Goal: Task Accomplishment & Management: Manage account settings

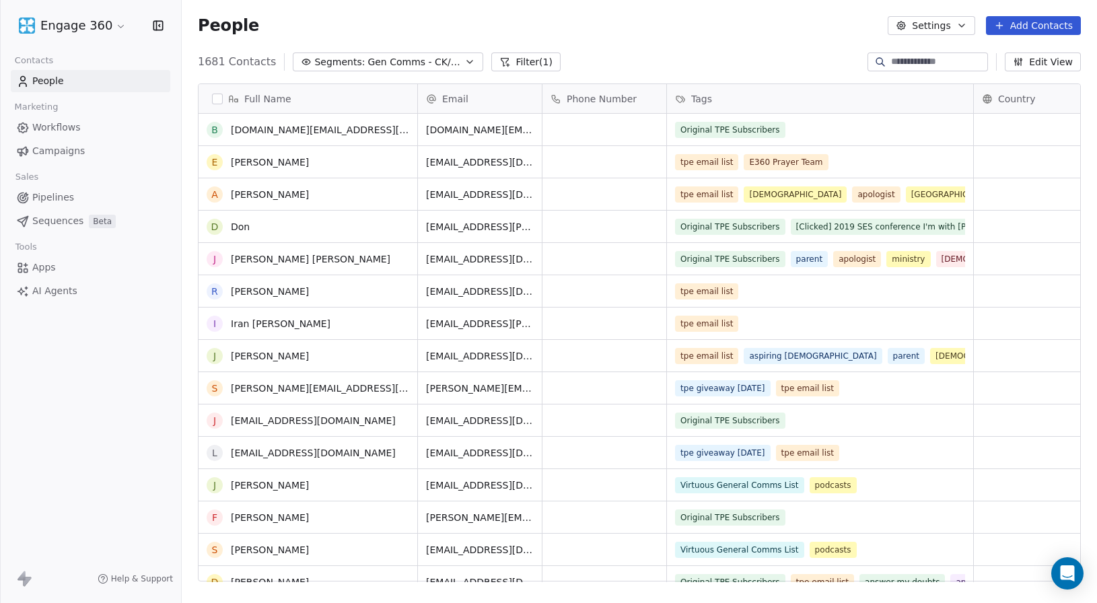
scroll to position [7741, 0]
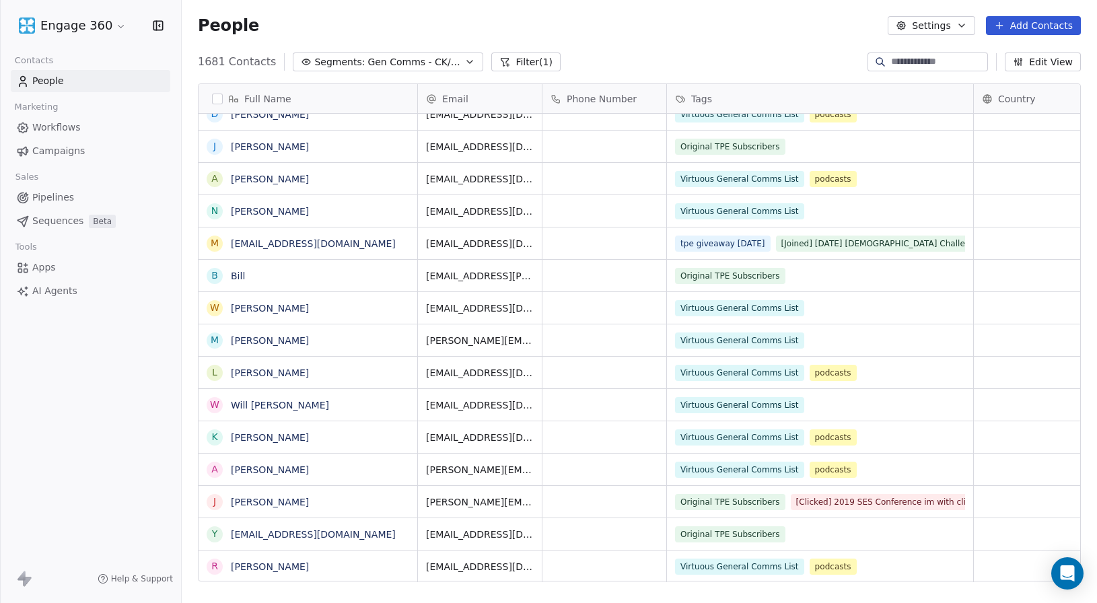
click at [58, 26] on html "Engage 360 Contacts People Marketing Workflows Campaigns Sales Pipelines Sequen…" at bounding box center [548, 301] width 1097 height 603
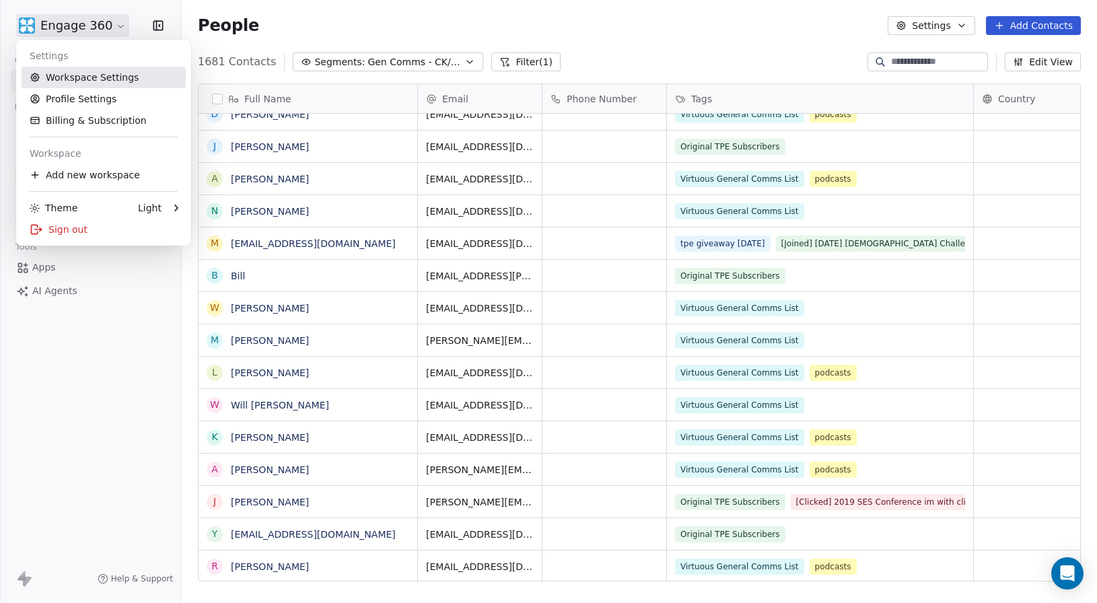
click at [63, 79] on link "Workspace Settings" at bounding box center [104, 78] width 164 height 22
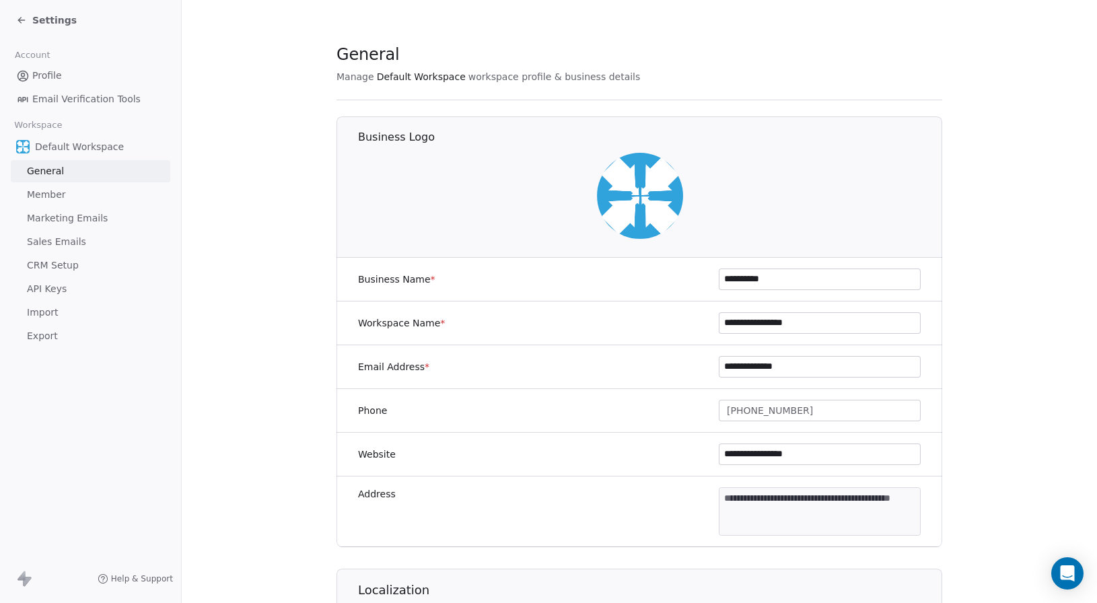
click at [45, 215] on span "Marketing Emails" at bounding box center [67, 218] width 81 height 14
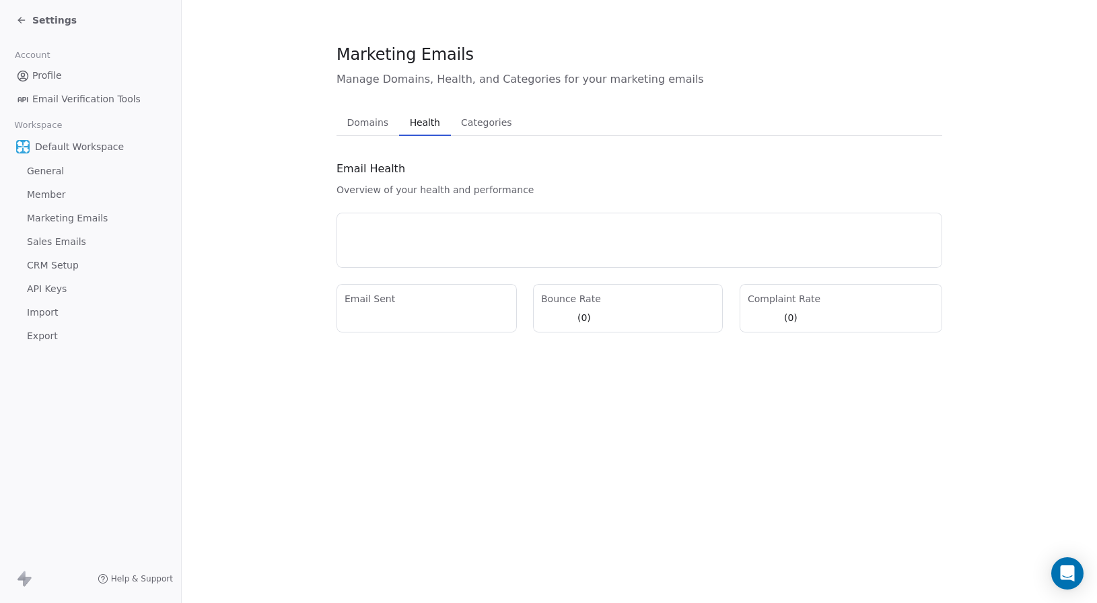
click at [407, 121] on span "Health" at bounding box center [425, 122] width 41 height 19
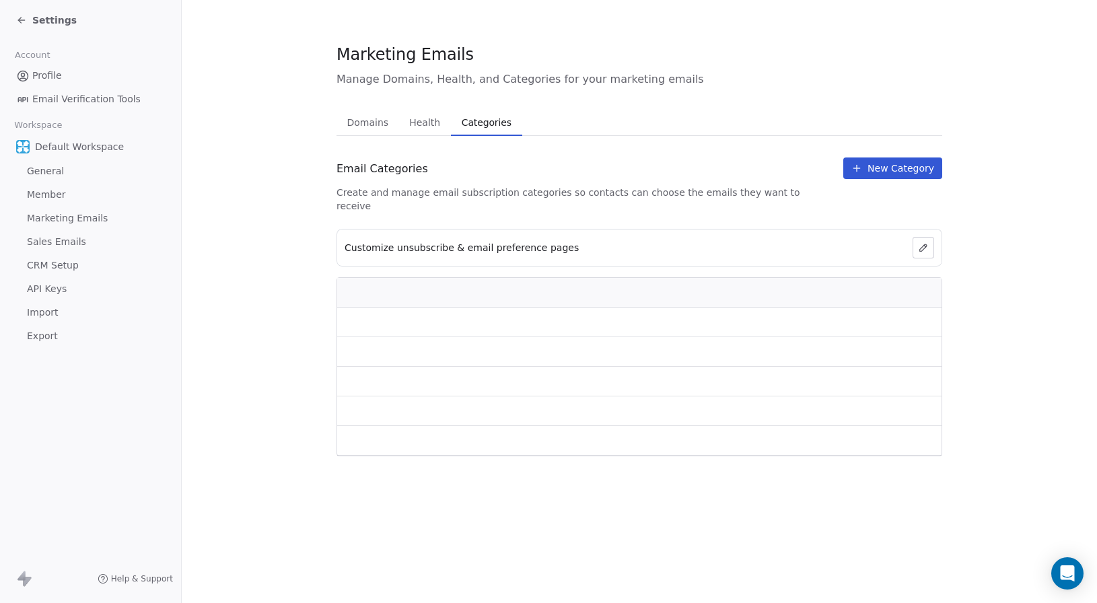
click at [475, 112] on button "Categories Categories" at bounding box center [486, 122] width 71 height 27
click at [399, 119] on button "Health Health" at bounding box center [425, 122] width 52 height 27
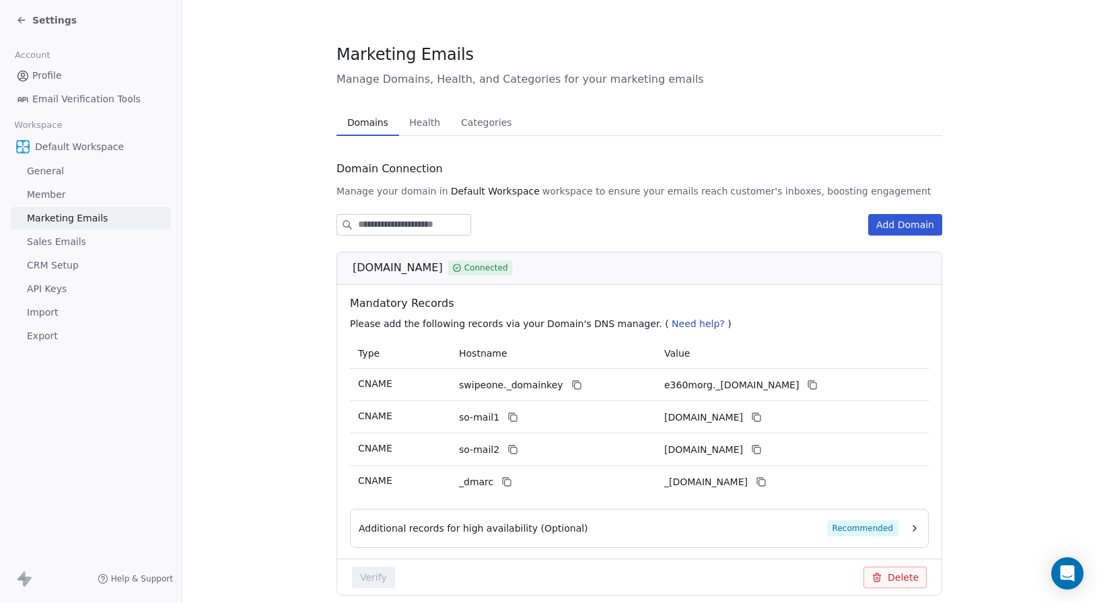
click at [365, 123] on span "Domains" at bounding box center [368, 122] width 52 height 19
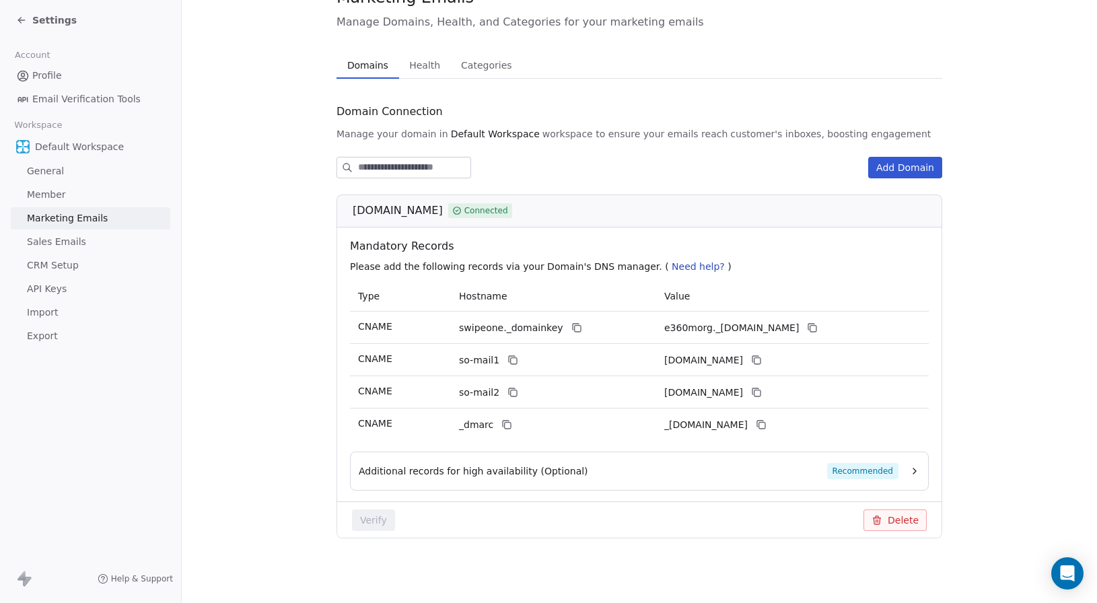
click at [436, 475] on span "Additional records for high availability (Optional)" at bounding box center [474, 471] width 230 height 13
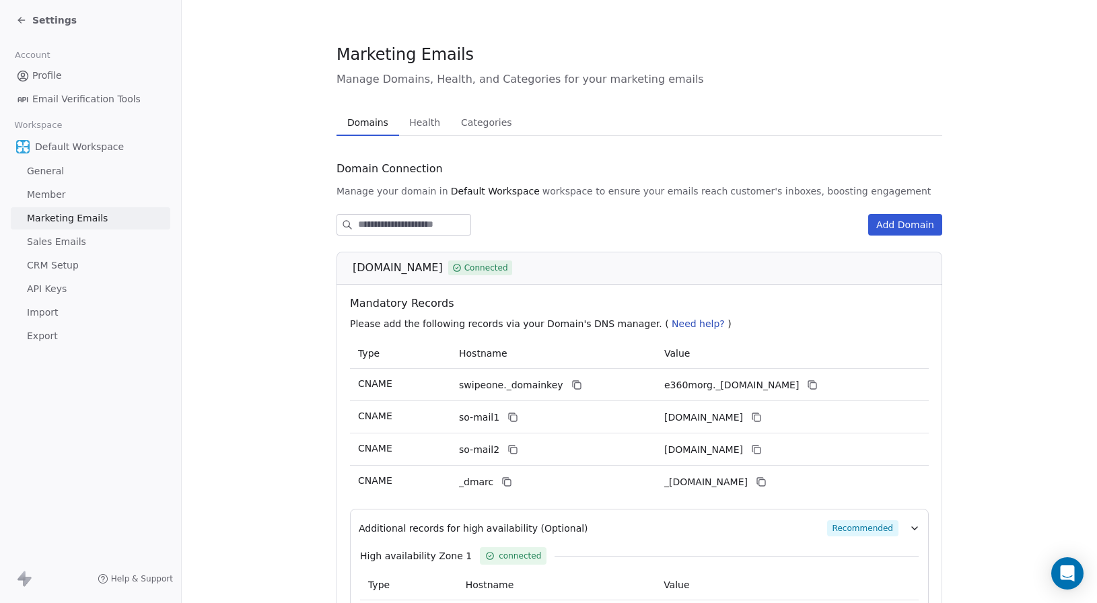
click at [421, 125] on span "Health" at bounding box center [425, 122] width 42 height 19
